Goal: Task Accomplishment & Management: Use online tool/utility

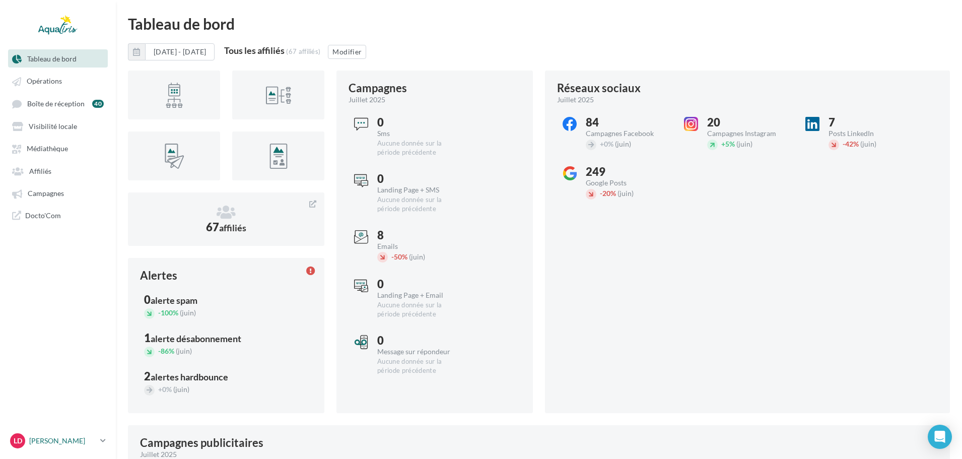
click at [100, 444] on link "LD Lauren Dheret lauren.dheret@aquatiris.fr" at bounding box center [58, 440] width 100 height 19
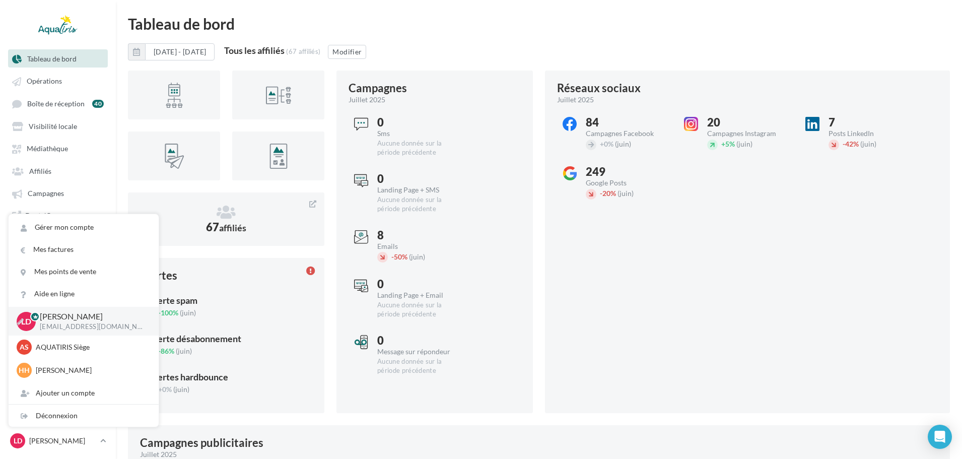
click at [83, 316] on p "[PERSON_NAME]" at bounding box center [91, 317] width 103 height 12
click at [81, 52] on link "Tableau de bord" at bounding box center [58, 58] width 104 height 18
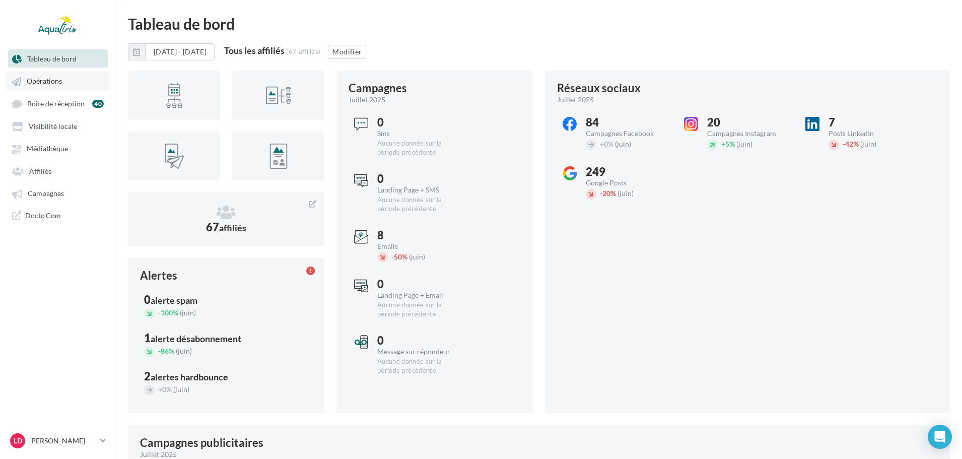
click at [70, 78] on link "Opérations" at bounding box center [58, 81] width 104 height 18
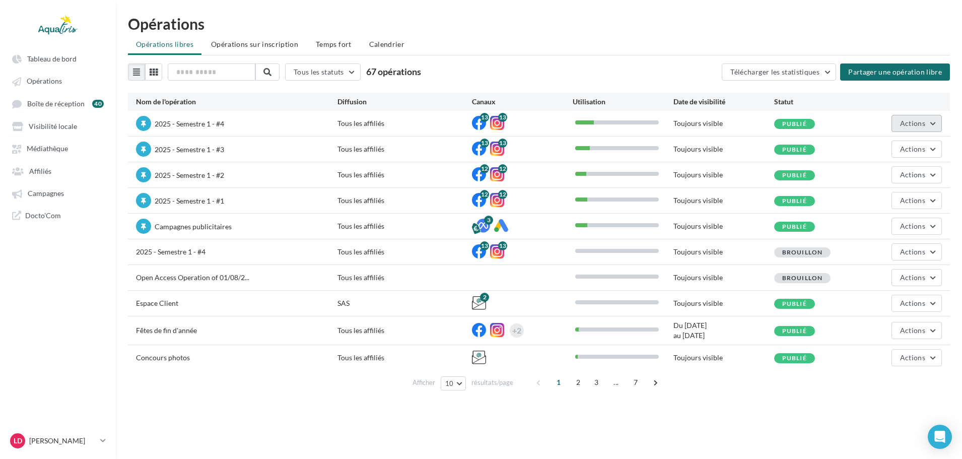
click at [920, 119] on span "Actions" at bounding box center [912, 123] width 25 height 9
click at [860, 103] on div "Statut" at bounding box center [824, 102] width 101 height 10
click at [938, 122] on button "Actions" at bounding box center [917, 123] width 50 height 17
click at [899, 227] on button "Enlever la mise en avant" at bounding box center [888, 226] width 107 height 26
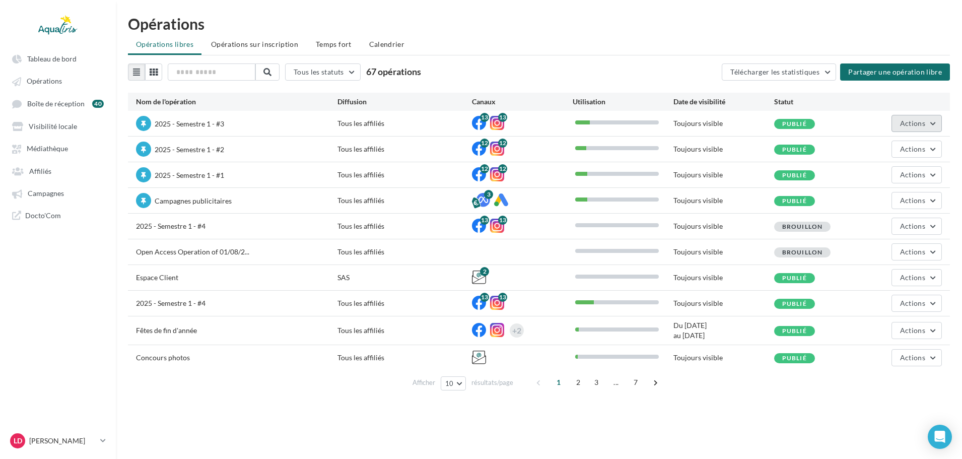
click at [907, 122] on span "Actions" at bounding box center [912, 123] width 25 height 9
click at [899, 223] on button "Enlever la mise en avant" at bounding box center [888, 226] width 107 height 26
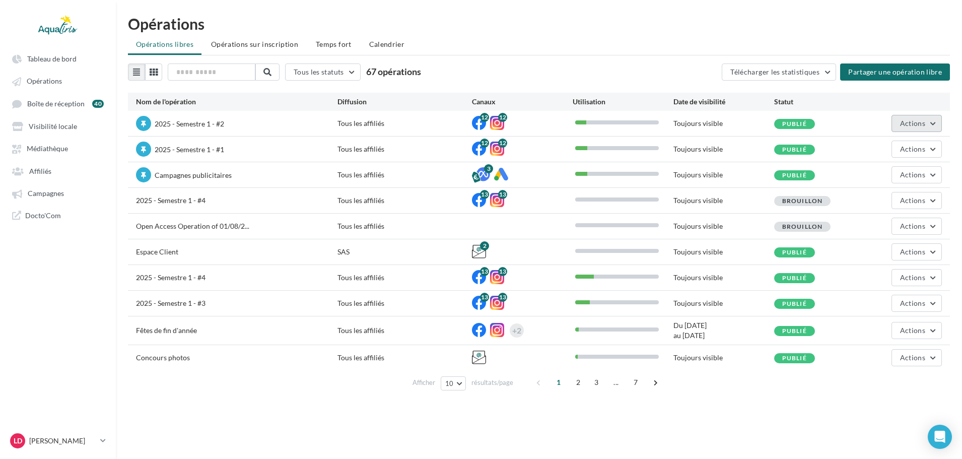
click at [915, 124] on span "Actions" at bounding box center [912, 123] width 25 height 9
click at [913, 218] on button "Enlever la mise en avant" at bounding box center [888, 226] width 107 height 26
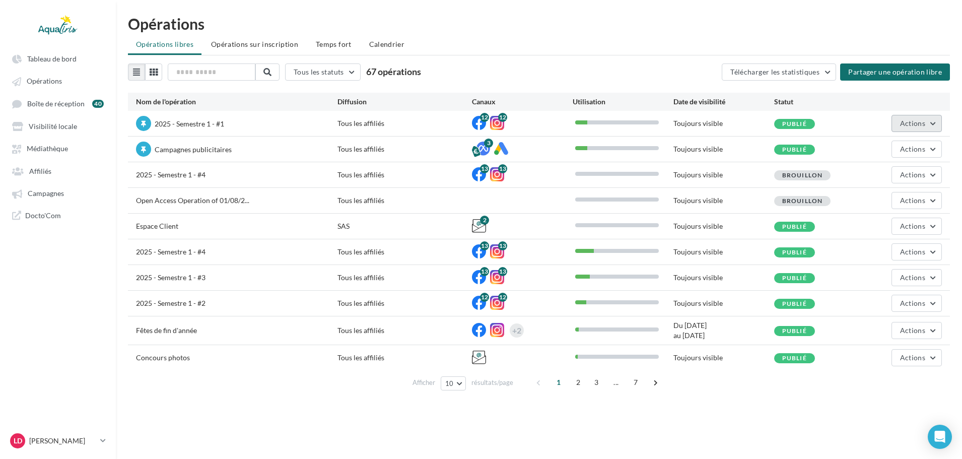
click at [928, 119] on button "Actions" at bounding box center [917, 123] width 50 height 17
click at [909, 226] on button "Enlever la mise en avant" at bounding box center [888, 226] width 107 height 26
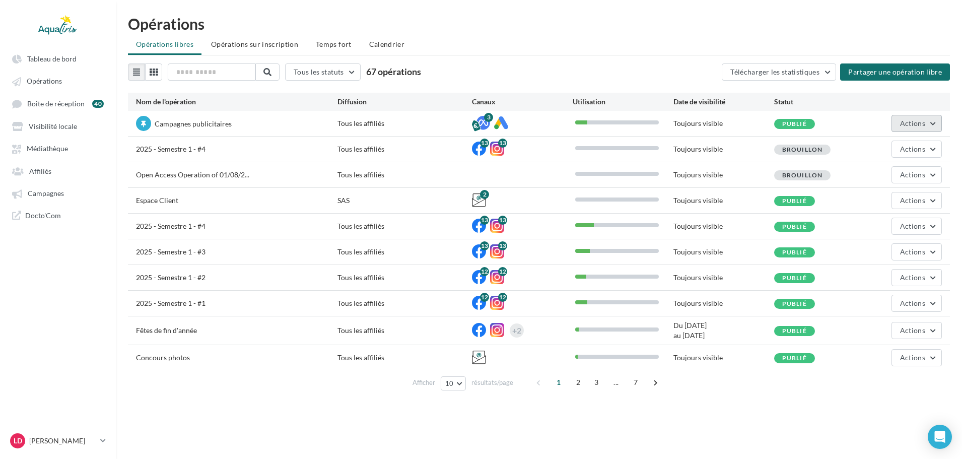
click at [921, 119] on span "Actions" at bounding box center [912, 123] width 25 height 9
click at [881, 229] on button "Enlever la mise en avant" at bounding box center [888, 226] width 107 height 26
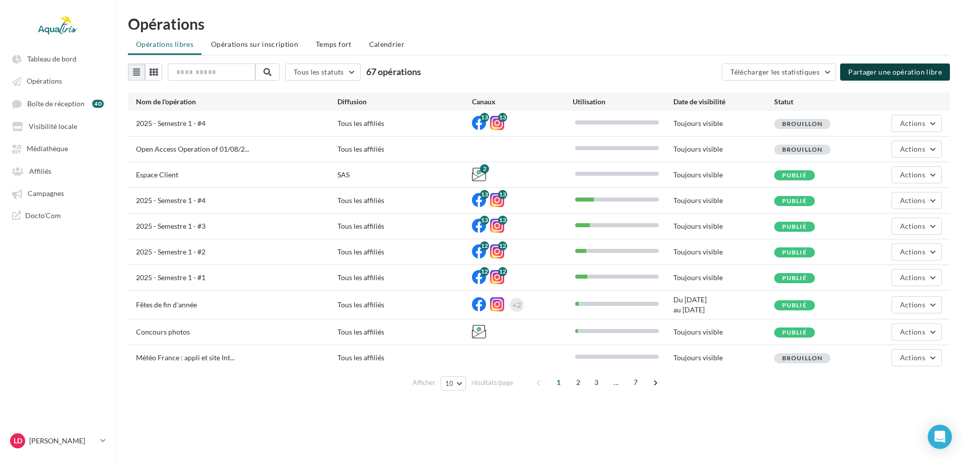
click at [867, 78] on button "Partager une opération libre" at bounding box center [895, 71] width 110 height 17
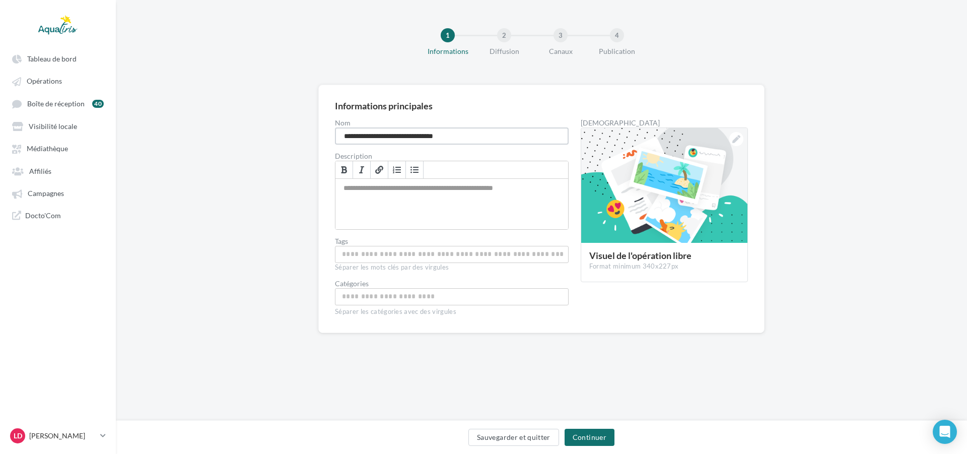
drag, startPoint x: 483, startPoint y: 137, endPoint x: 180, endPoint y: 122, distance: 302.6
click at [180, 122] on div "**********" at bounding box center [541, 225] width 851 height 281
type input "*"
click at [722, 176] on div at bounding box center [664, 186] width 166 height 116
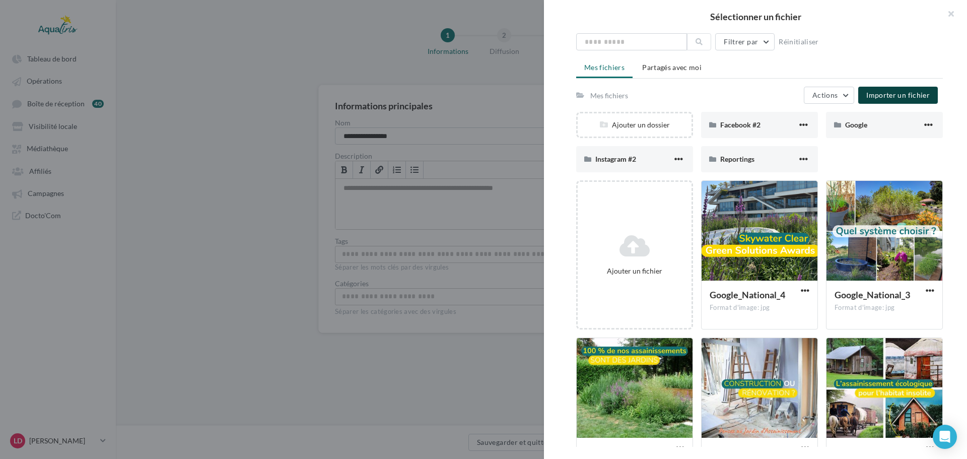
click at [890, 91] on span "Importer un fichier" at bounding box center [898, 95] width 63 height 9
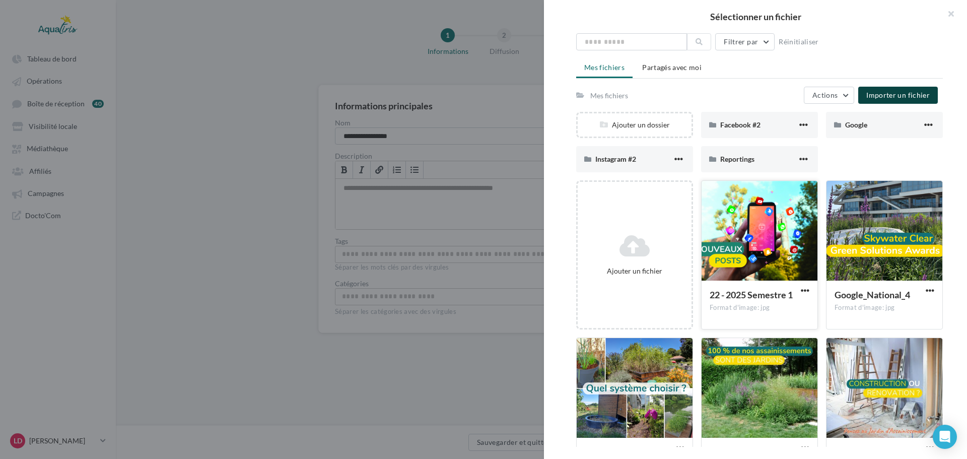
click at [780, 299] on span "22 - 2025 Semestre 1" at bounding box center [751, 294] width 83 height 11
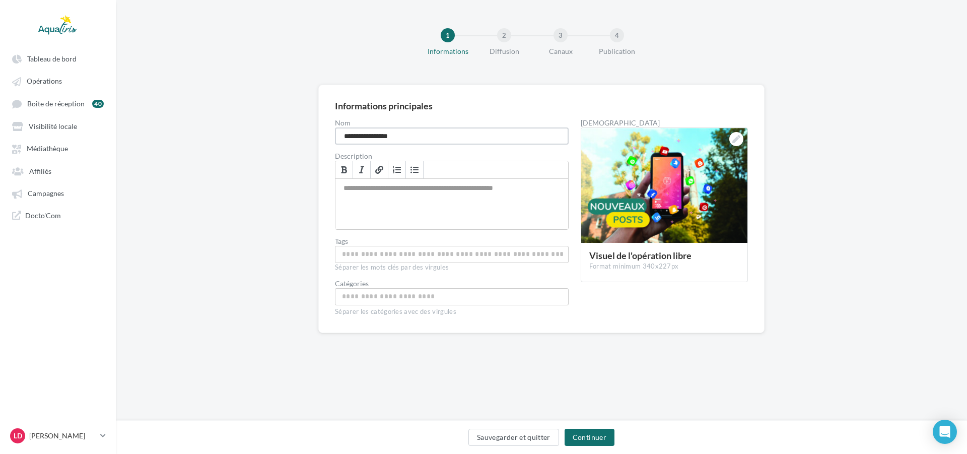
click at [372, 134] on input "**********" at bounding box center [452, 135] width 234 height 17
click at [402, 134] on input "**********" at bounding box center [452, 135] width 234 height 17
drag, startPoint x: 427, startPoint y: 136, endPoint x: 397, endPoint y: 136, distance: 29.7
click at [397, 136] on input "**********" at bounding box center [452, 135] width 234 height 17
type input "**********"
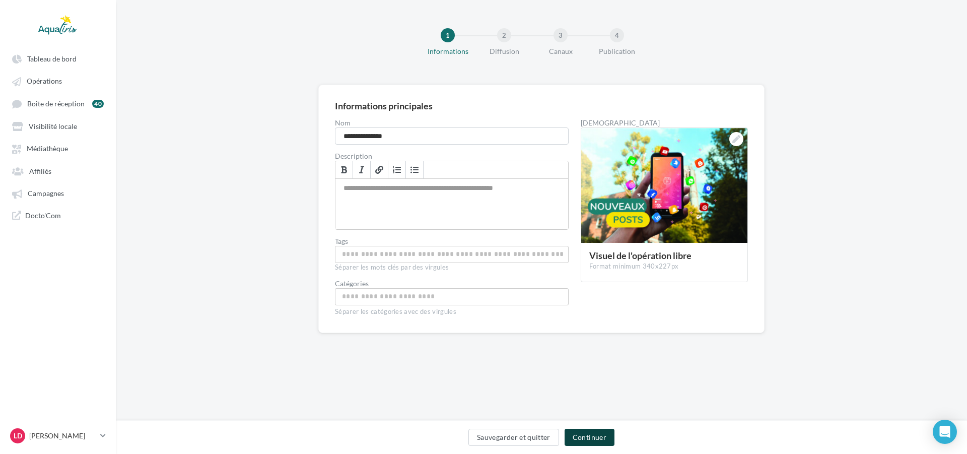
click at [602, 437] on button "Continuer" at bounding box center [590, 437] width 50 height 17
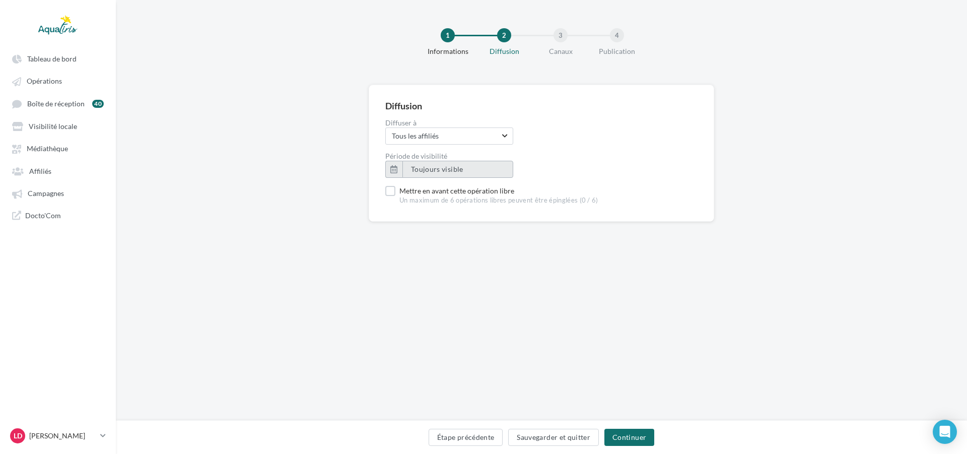
click at [437, 168] on span "Toujours visible" at bounding box center [437, 169] width 52 height 9
type input "**********"
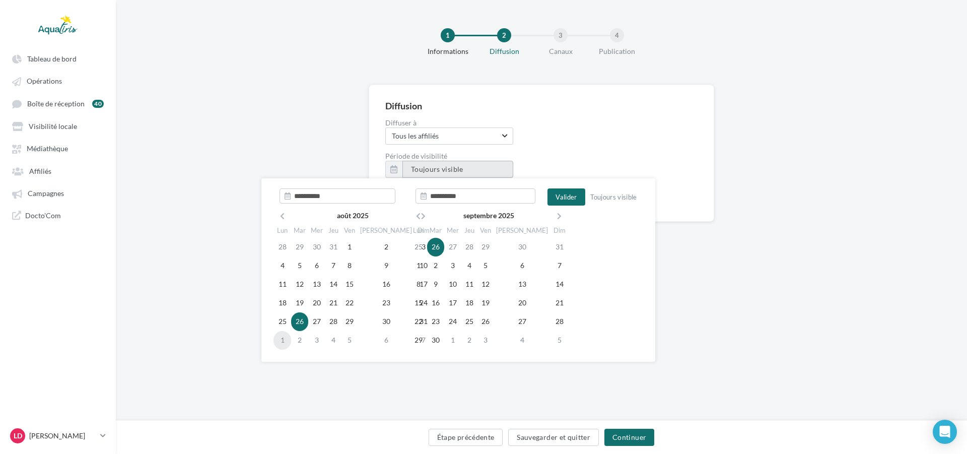
type input "**********"
click at [286, 338] on td "1" at bounding box center [283, 340] width 18 height 19
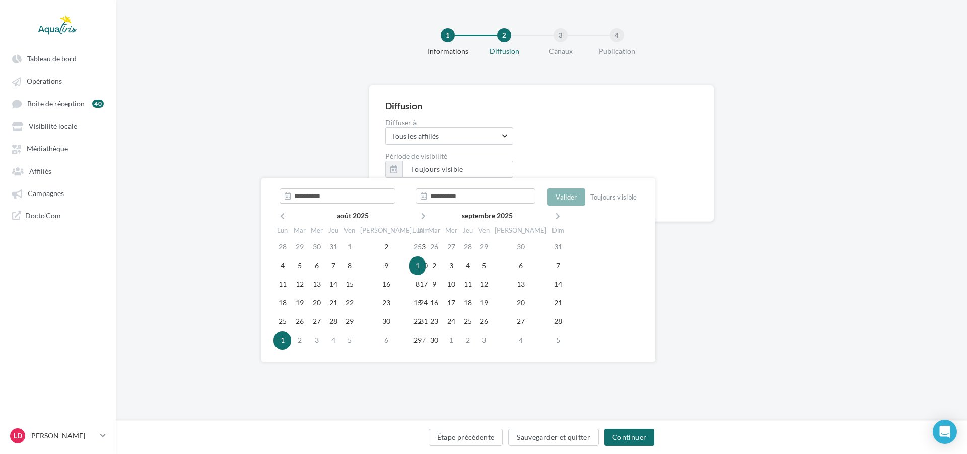
type input "**********"
click at [682, 159] on label "Période de visibilité" at bounding box center [541, 156] width 312 height 7
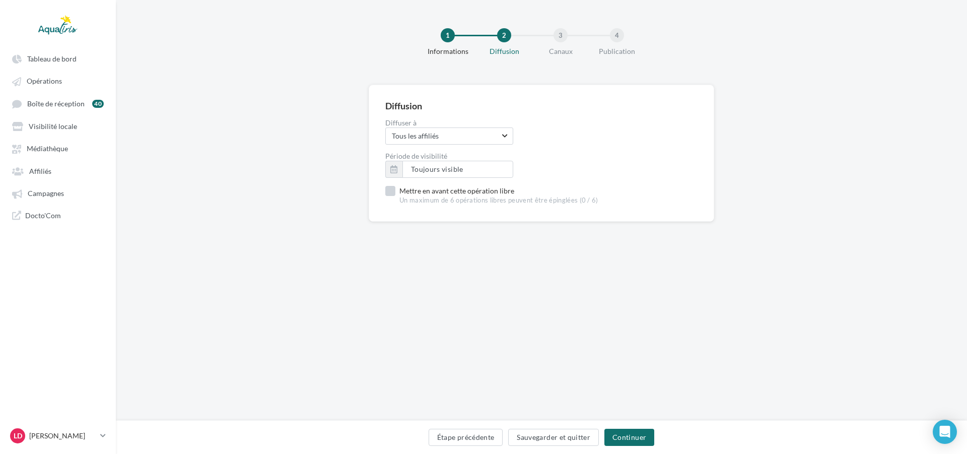
click at [486, 190] on label "Mettre en avant cette opération libre Un maximum de 6 opérations libres peuvent…" at bounding box center [491, 195] width 213 height 19
click at [619, 433] on button "Continuer" at bounding box center [630, 437] width 50 height 17
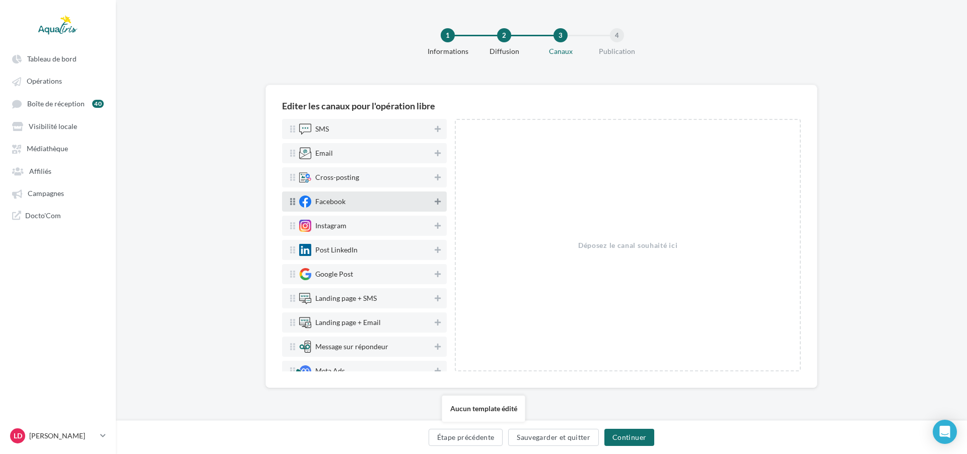
click at [435, 202] on icon at bounding box center [438, 201] width 6 height 7
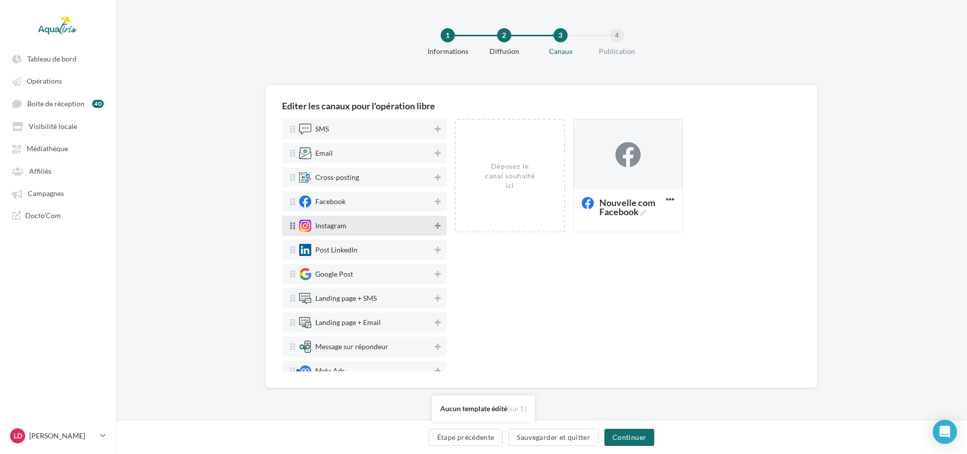
click at [435, 227] on icon at bounding box center [438, 225] width 6 height 7
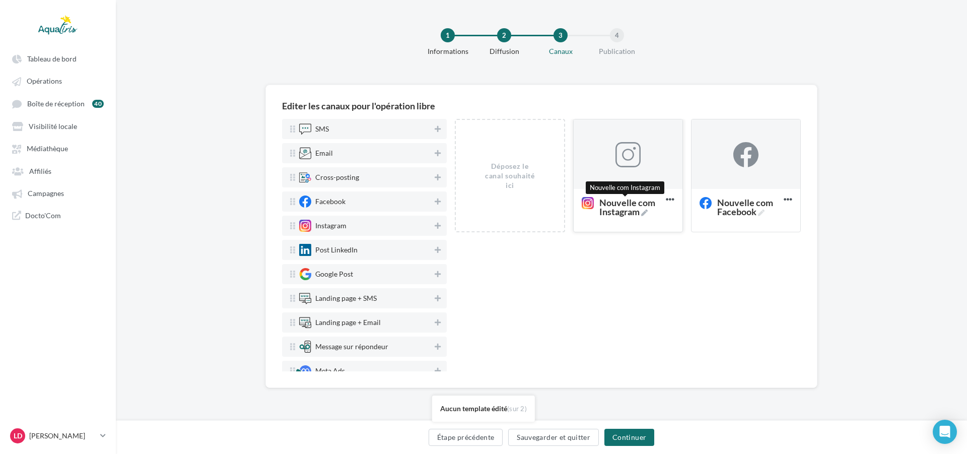
click at [631, 208] on span "Nouvelle com Instagram" at bounding box center [631, 207] width 62 height 18
click at [631, 208] on textarea "Nouvelle com Instagram Nouvelle com Instagram" at bounding box center [618, 206] width 82 height 29
drag, startPoint x: 631, startPoint y: 213, endPoint x: 566, endPoint y: 202, distance: 65.3
click at [566, 202] on div "Déposez le canal souhaité ici Nouvelle com Instagram Supprimer Nouvelle com Fac…" at bounding box center [632, 179] width 354 height 121
click at [654, 300] on div "Déposez le canal souhaité ici Nouvelle com Instagram Supprimer Nouvelle com Fac…" at bounding box center [628, 245] width 346 height 252
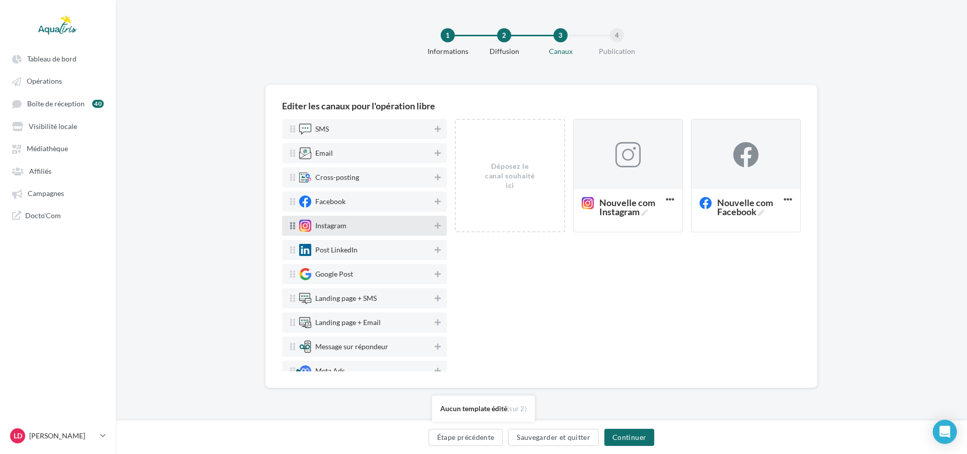
click at [424, 228] on div "Instagram" at bounding box center [365, 226] width 132 height 12
click at [435, 227] on icon at bounding box center [438, 225] width 6 height 7
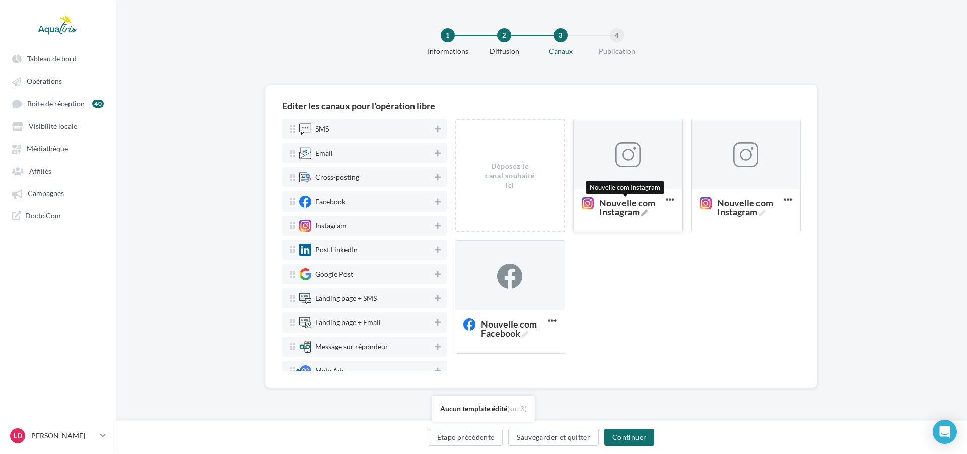
click at [623, 210] on span "Nouvelle com Instagram" at bounding box center [631, 207] width 62 height 18
click at [623, 210] on textarea "Nouvelle com Instagram Nouvelle com Instagram" at bounding box center [618, 206] width 82 height 29
click at [623, 210] on span "Nouvelle com Instagram" at bounding box center [631, 207] width 62 height 18
click at [623, 210] on textarea "Nouvelle com Instagram Nouvelle com Instagram" at bounding box center [618, 206] width 82 height 29
click at [624, 209] on span "Nouvelle com Instagram" at bounding box center [631, 207] width 62 height 18
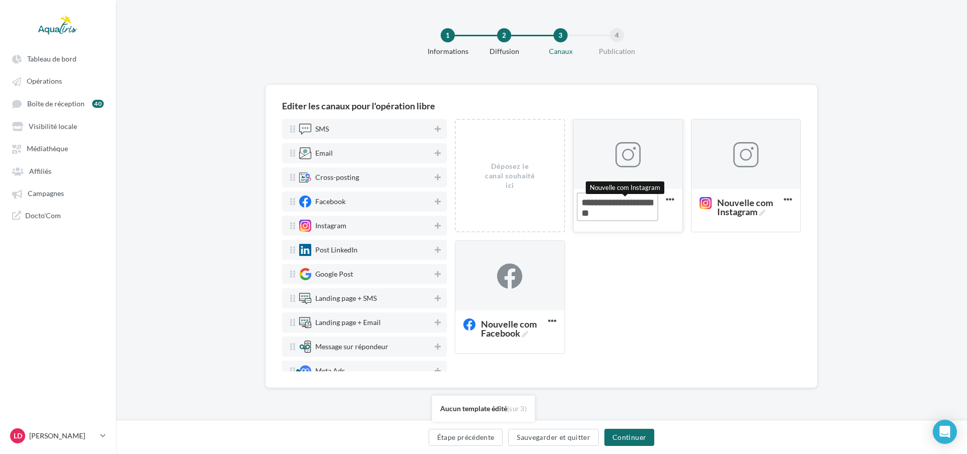
click at [624, 209] on textarea "Nouvelle com Instagram Nouvelle com Instagram" at bounding box center [618, 206] width 82 height 29
click at [634, 208] on textarea "Nouvelle com Instagram" at bounding box center [618, 206] width 82 height 29
drag, startPoint x: 630, startPoint y: 211, endPoint x: 567, endPoint y: 196, distance: 65.3
click at [567, 196] on div "Déposez le canal souhaité ici Nouvelle com Instagram Supprimer Nouvelle com Ins…" at bounding box center [632, 240] width 354 height 243
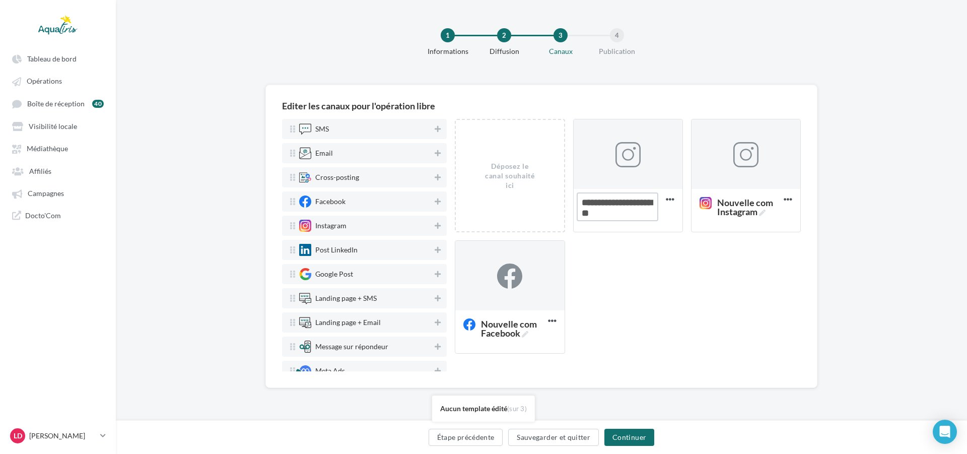
type textarea "**********"
